Goal: Navigation & Orientation: Find specific page/section

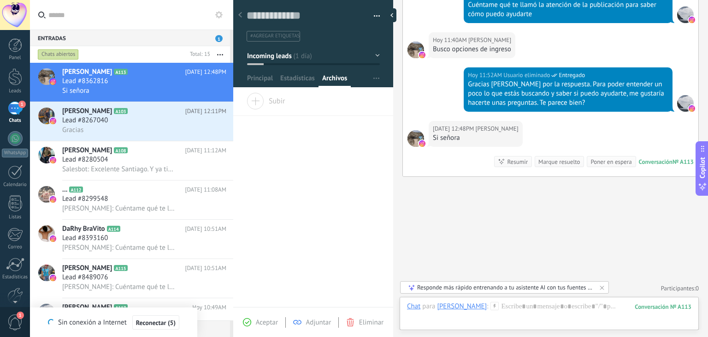
scroll to position [13, 0]
click at [15, 109] on div "1" at bounding box center [15, 107] width 15 height 13
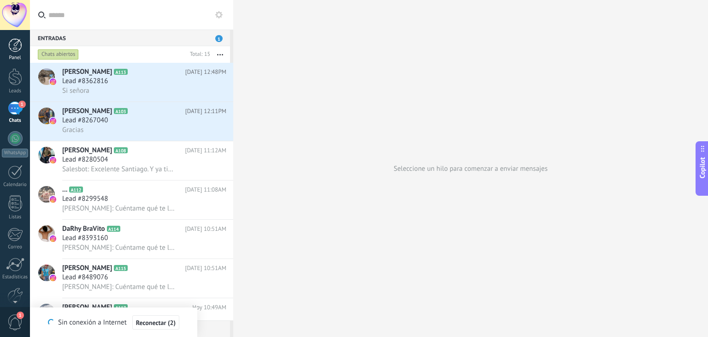
click at [14, 46] on div at bounding box center [15, 45] width 14 height 14
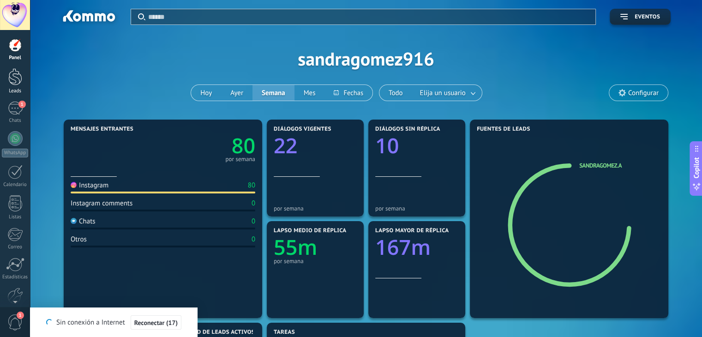
click at [16, 77] on div at bounding box center [15, 76] width 14 height 17
